Goal: Information Seeking & Learning: Learn about a topic

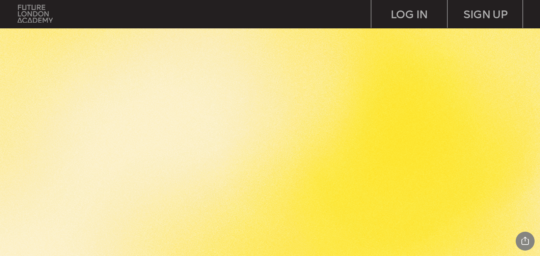
click at [34, 17] on img at bounding box center [35, 14] width 35 height 18
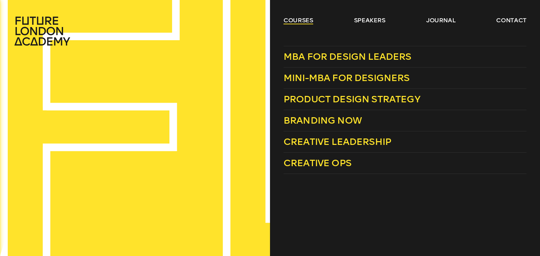
click at [302, 20] on link "courses" at bounding box center [298, 20] width 30 height 8
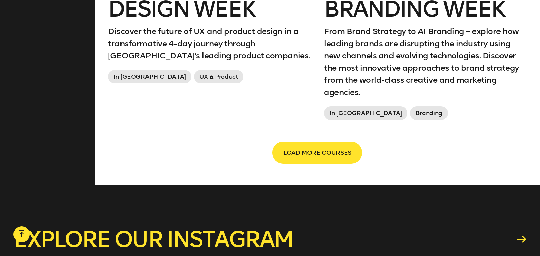
scroll to position [1227, 0]
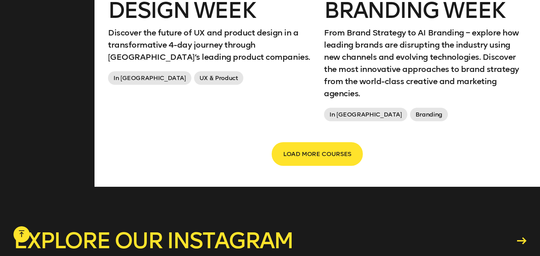
click at [319, 155] on span "LOAD MORE COURSES" at bounding box center [317, 153] width 68 height 13
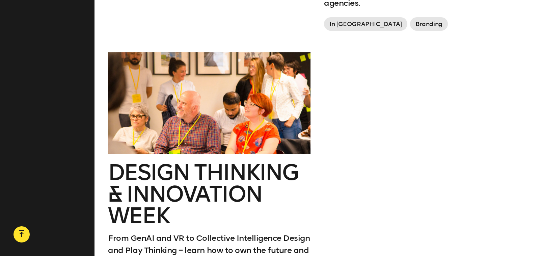
scroll to position [1178, 0]
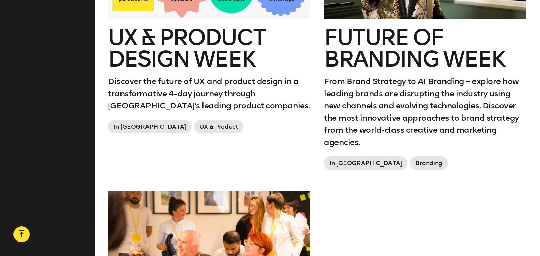
click at [398, 63] on h2 "Future of branding week" at bounding box center [425, 48] width 202 height 43
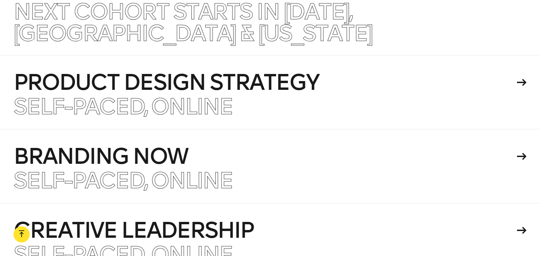
scroll to position [3910, 0]
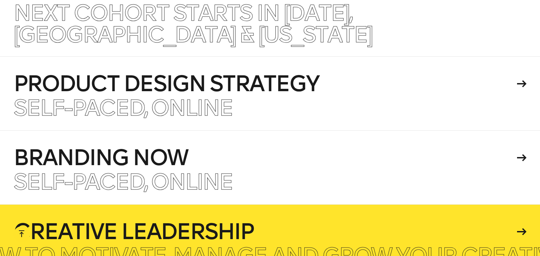
click at [518, 228] on icon at bounding box center [521, 231] width 9 height 7
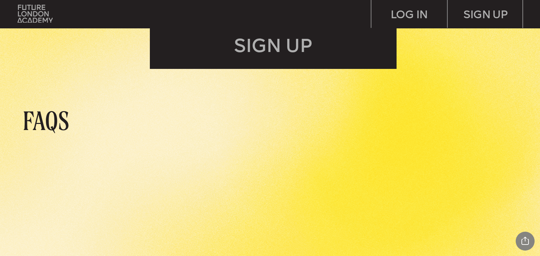
scroll to position [2499, 0]
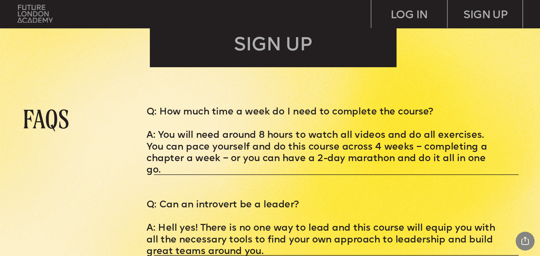
click at [42, 14] on img at bounding box center [35, 14] width 35 height 18
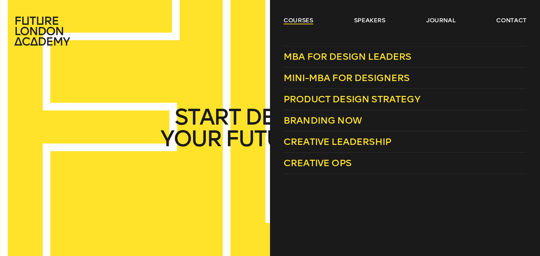
click at [311, 20] on link "courses" at bounding box center [298, 20] width 30 height 8
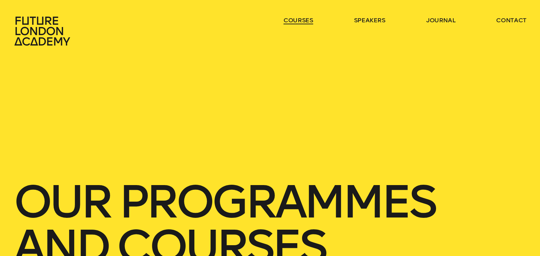
click at [311, 20] on link "courses" at bounding box center [298, 20] width 30 height 8
click at [302, 20] on link "courses" at bounding box center [298, 20] width 30 height 8
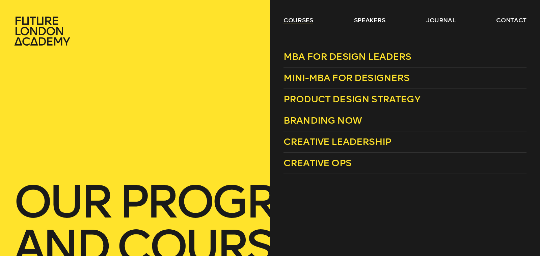
click at [300, 22] on link "courses" at bounding box center [298, 20] width 30 height 8
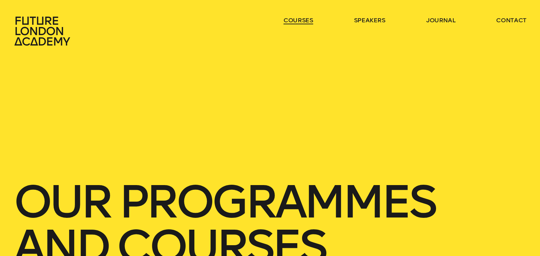
click at [300, 22] on link "courses" at bounding box center [298, 20] width 30 height 8
